Goal: Transaction & Acquisition: Subscribe to service/newsletter

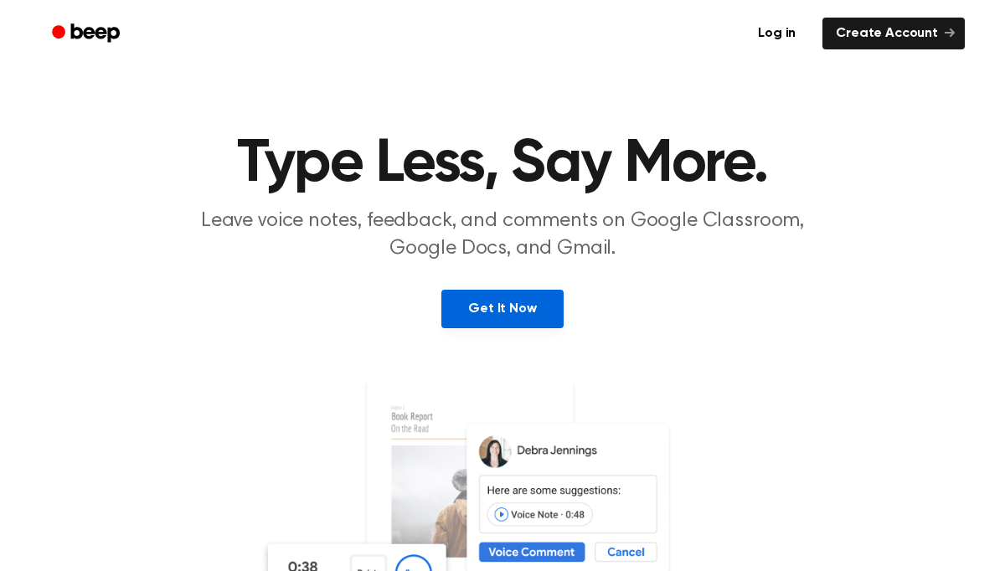
click at [548, 304] on link "Get It Now" at bounding box center [501, 309] width 121 height 39
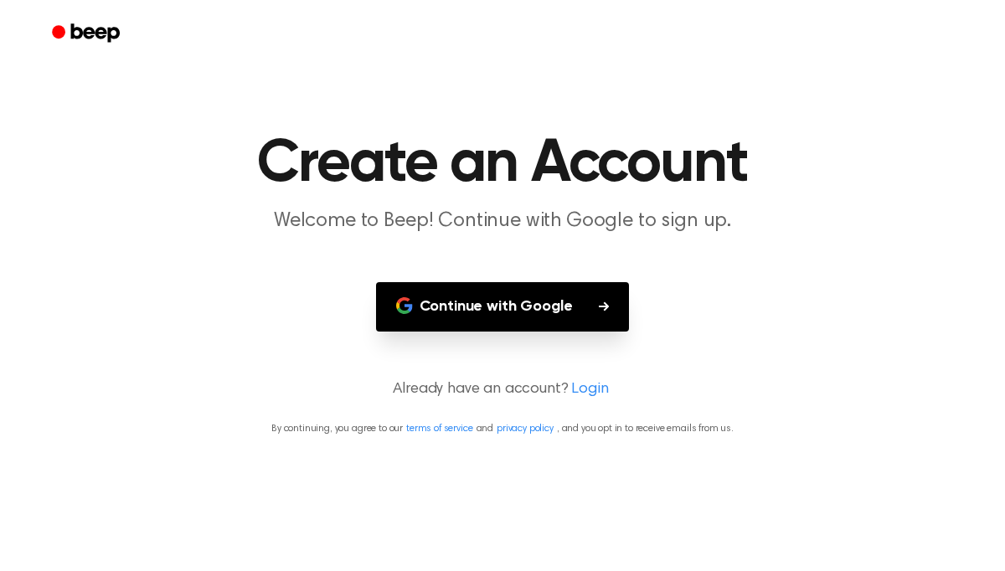
click at [549, 322] on button "Continue with Google" at bounding box center [503, 306] width 254 height 49
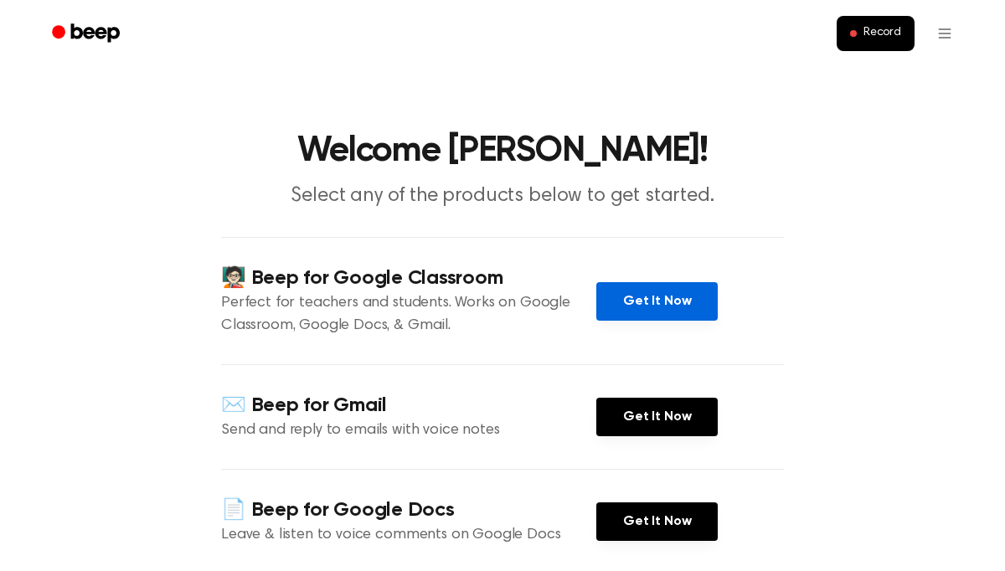
click at [619, 302] on link "Get It Now" at bounding box center [656, 301] width 121 height 39
